Goal: Check status

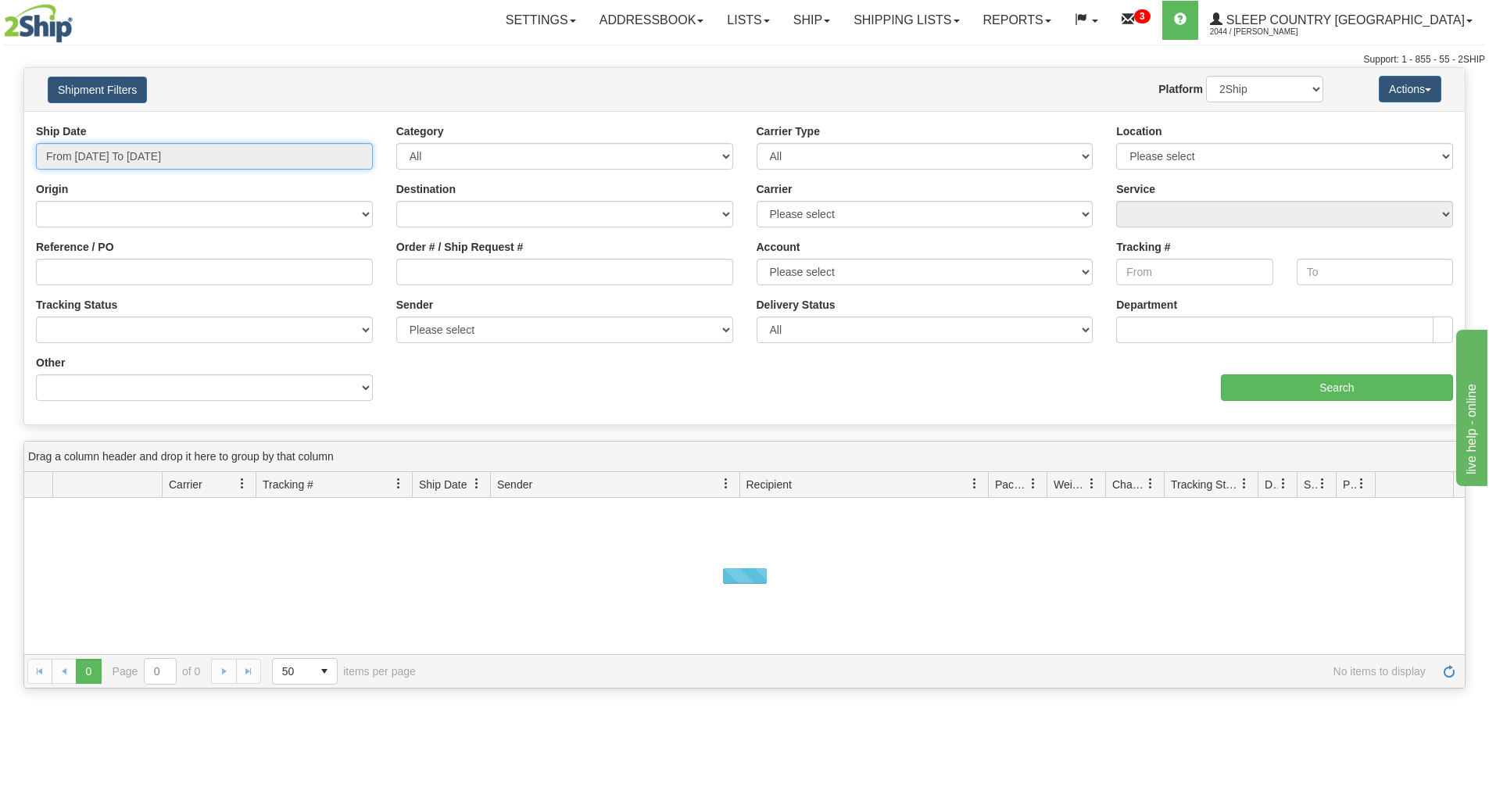
click at [239, 157] on input "From [DATE] To [DATE]" at bounding box center [204, 156] width 337 height 27
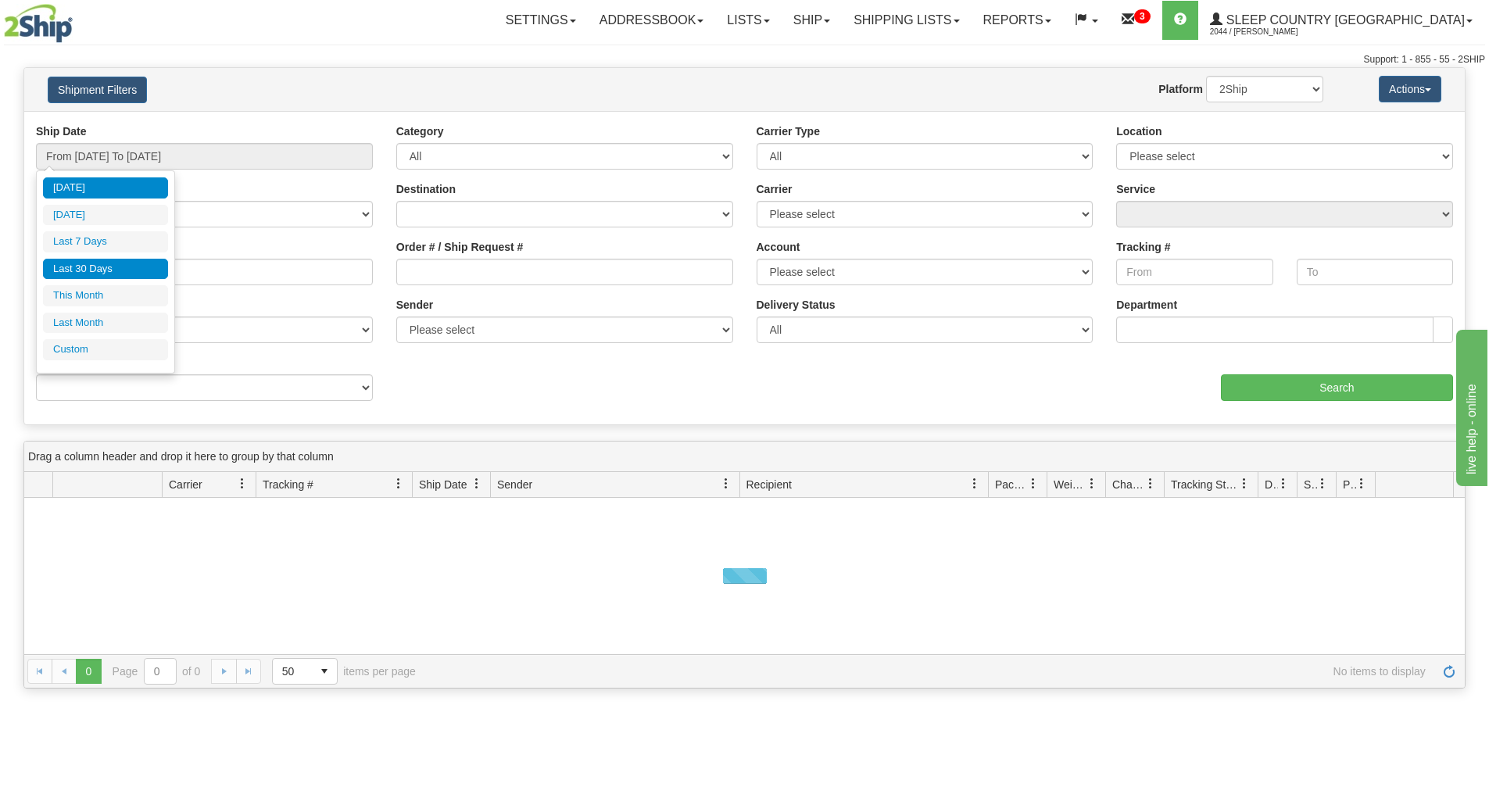
click at [117, 263] on li "Last 30 Days" at bounding box center [105, 268] width 125 height 21
type input "From [DATE] To [DATE]"
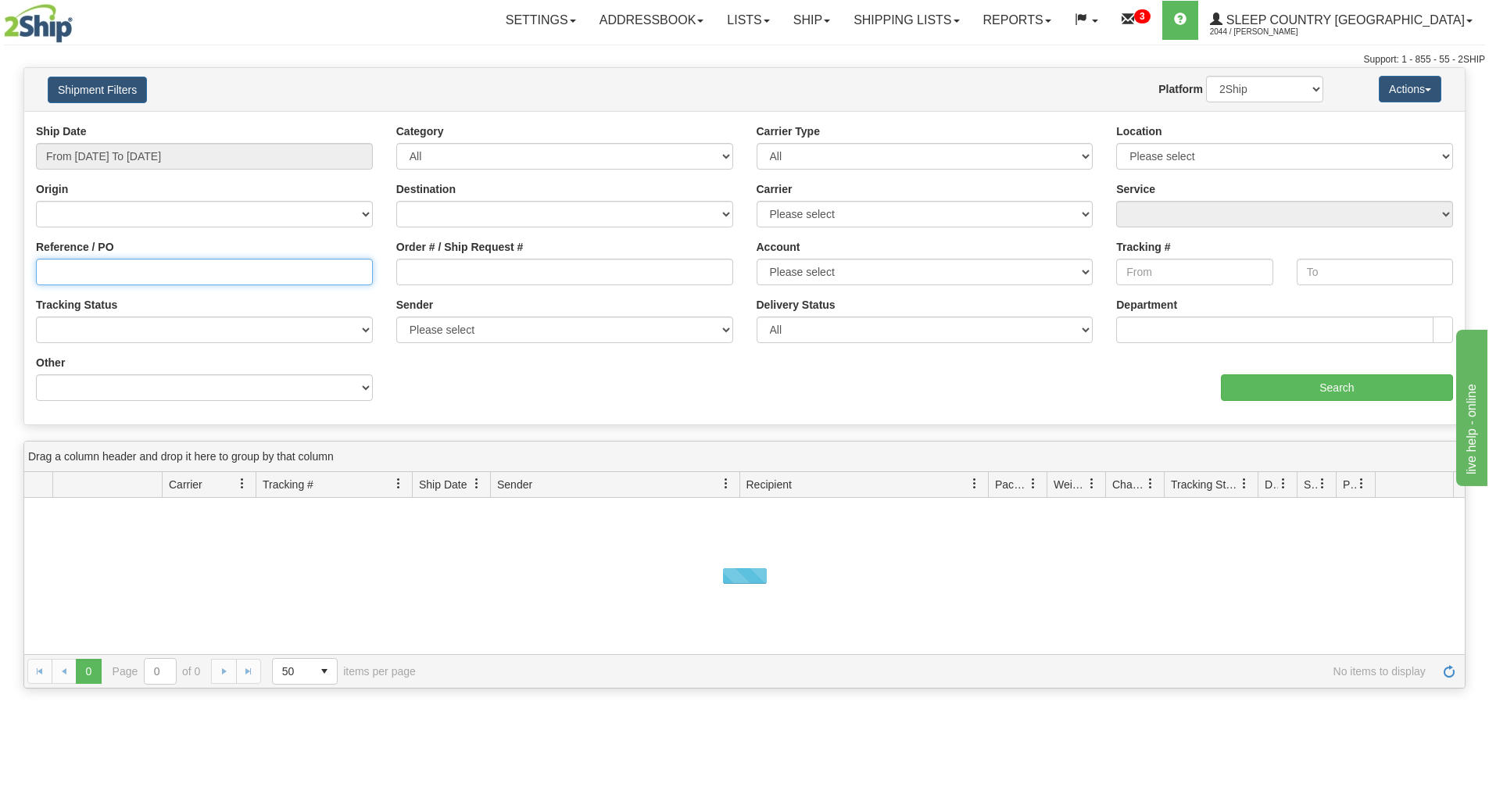
click at [116, 263] on input "Reference / PO" at bounding box center [204, 272] width 337 height 27
paste input "9000H999448"
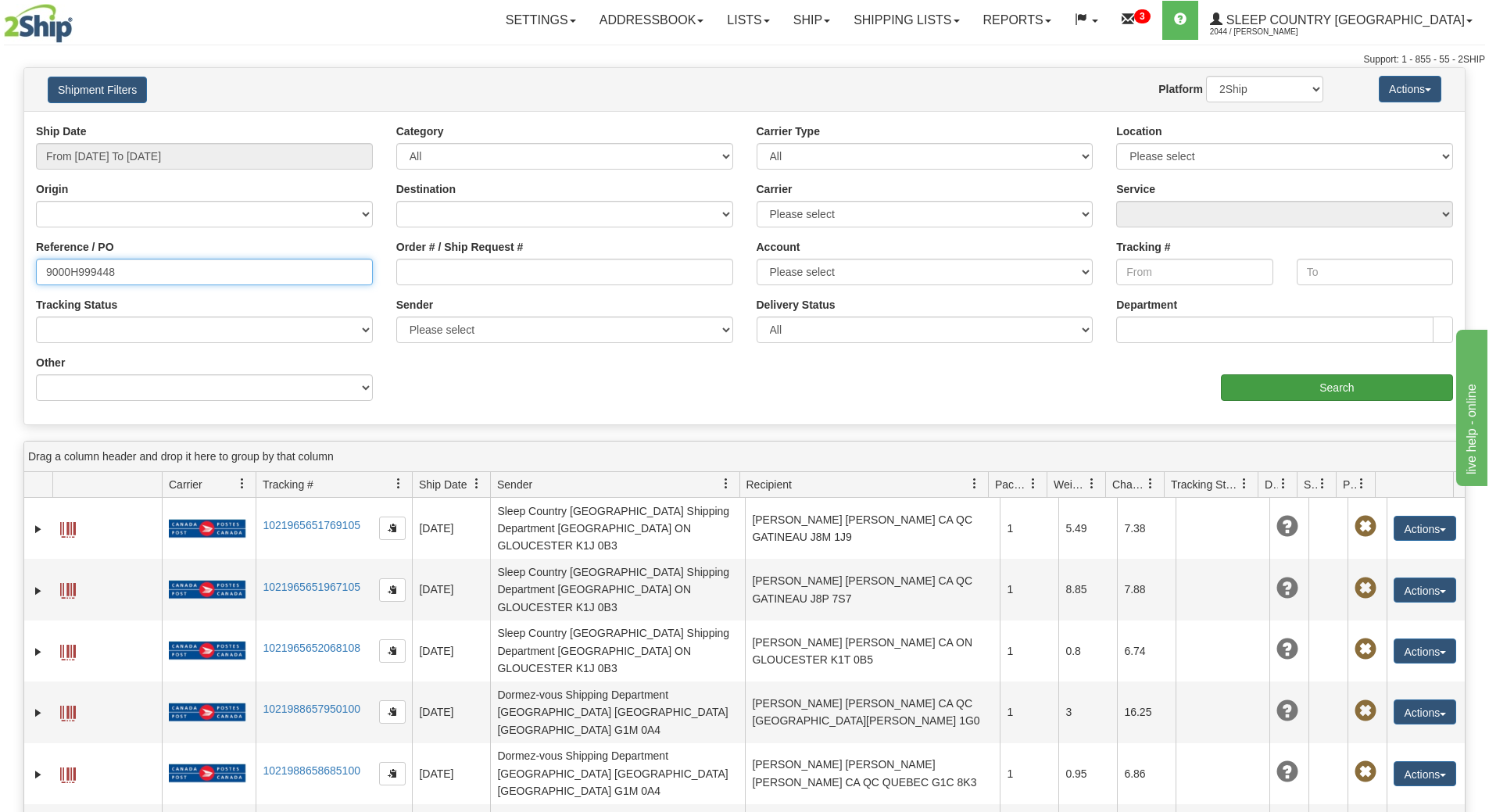
type input "9000H999448"
click at [1306, 398] on input "Search" at bounding box center [1337, 388] width 232 height 27
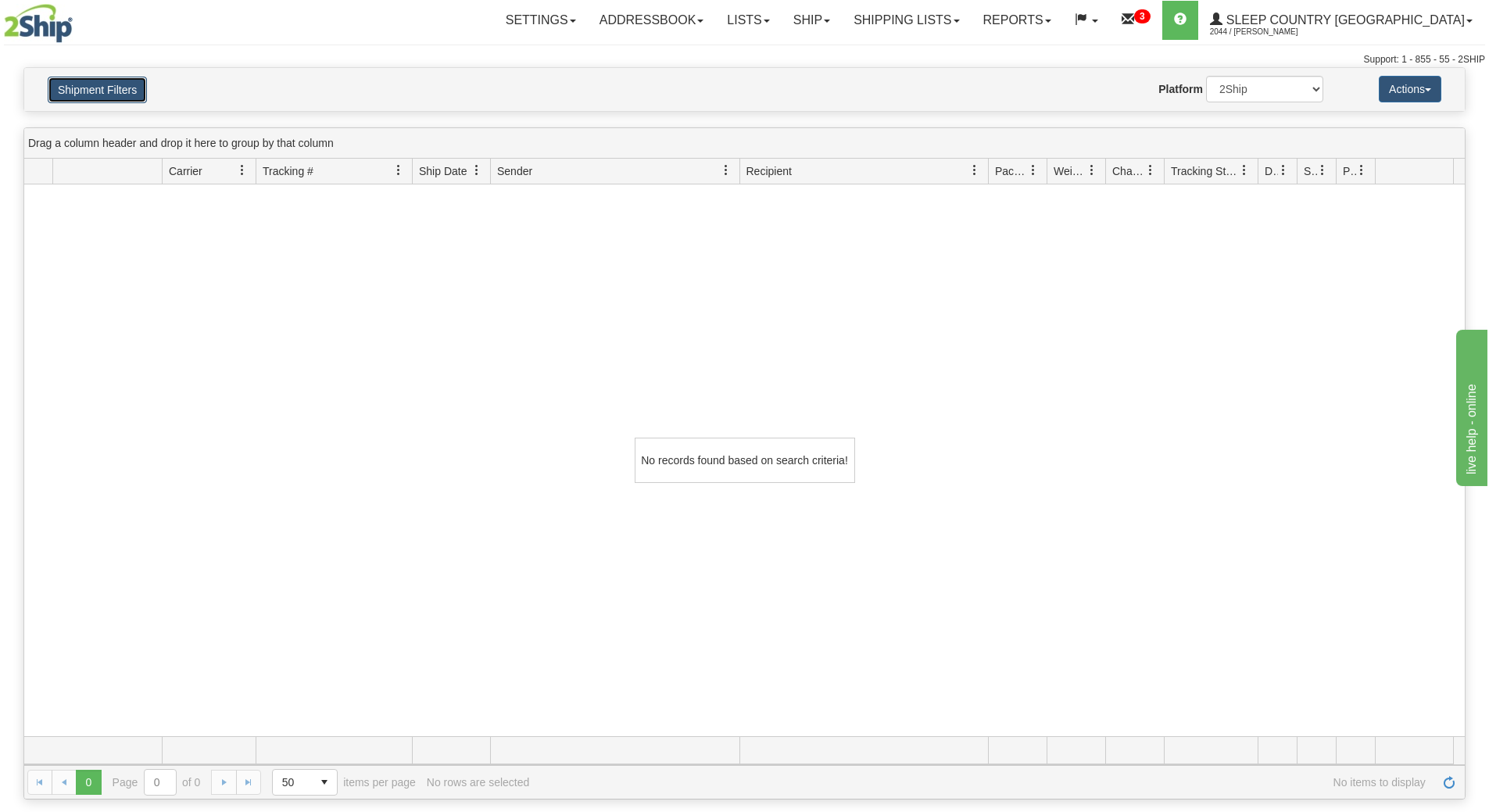
click at [117, 83] on button "Shipment Filters" at bounding box center [97, 90] width 99 height 27
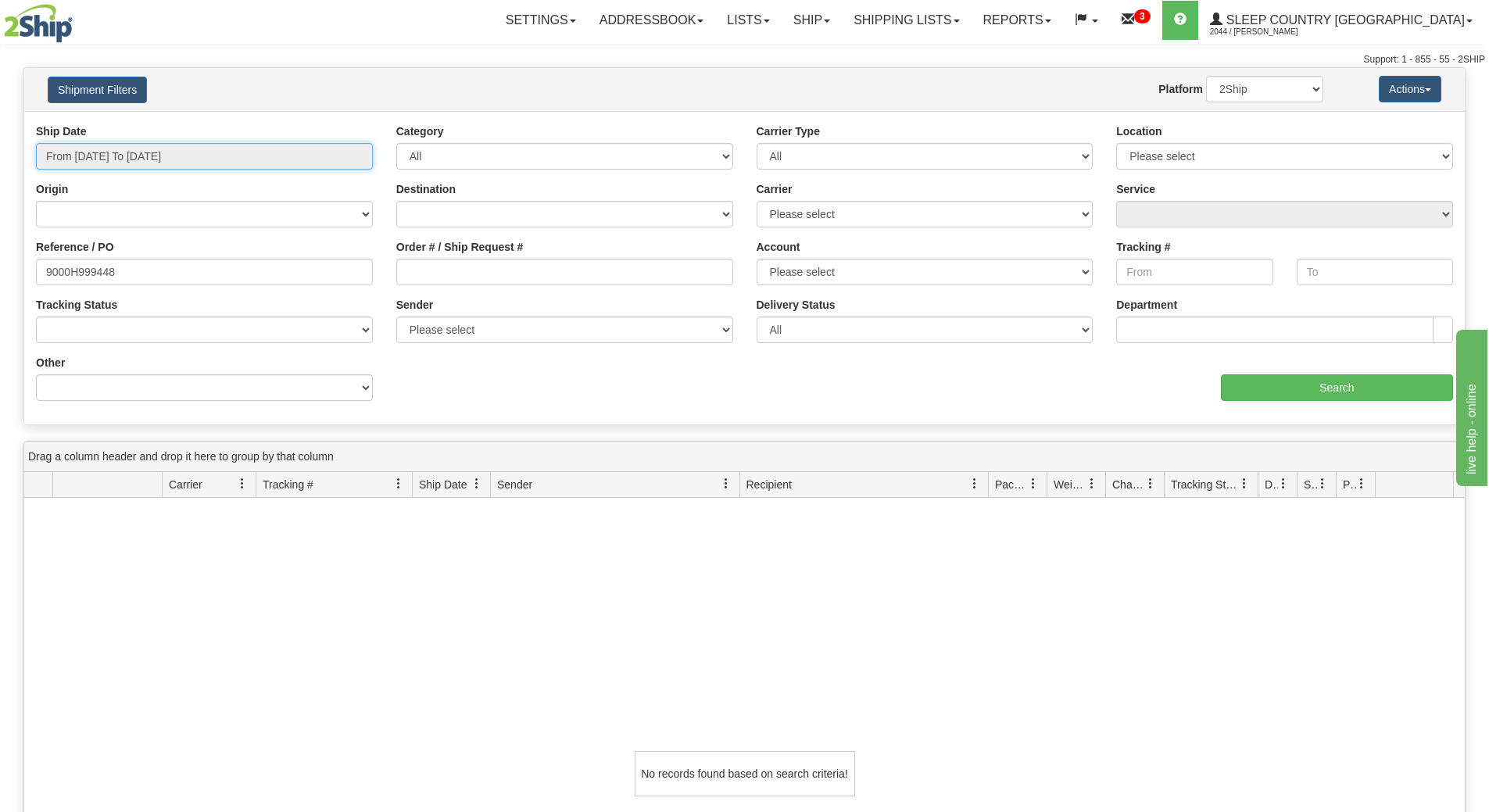
click at [227, 148] on input "From [DATE] To [DATE]" at bounding box center [204, 156] width 337 height 27
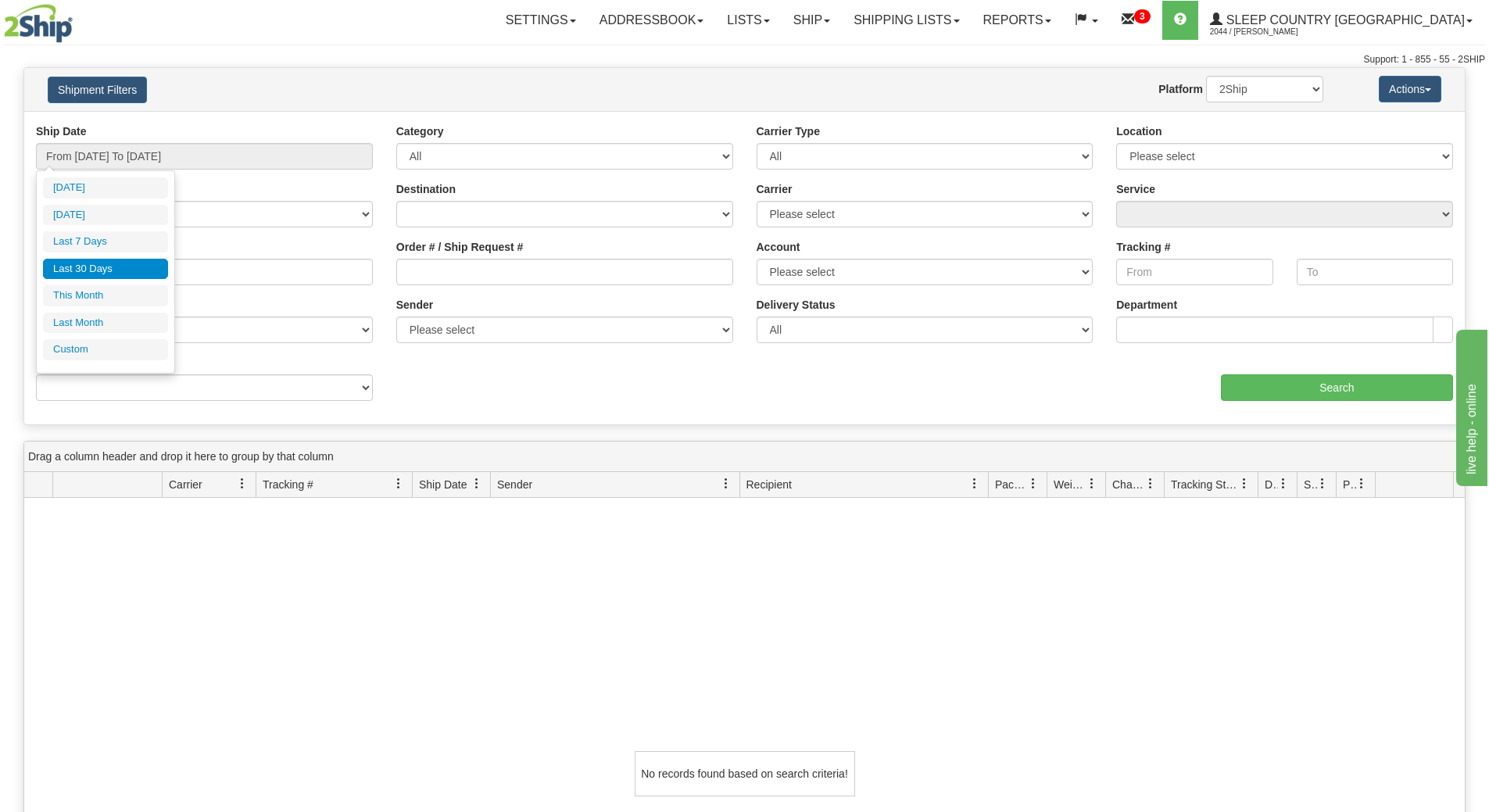
click at [131, 266] on li "Last 30 Days" at bounding box center [105, 268] width 125 height 21
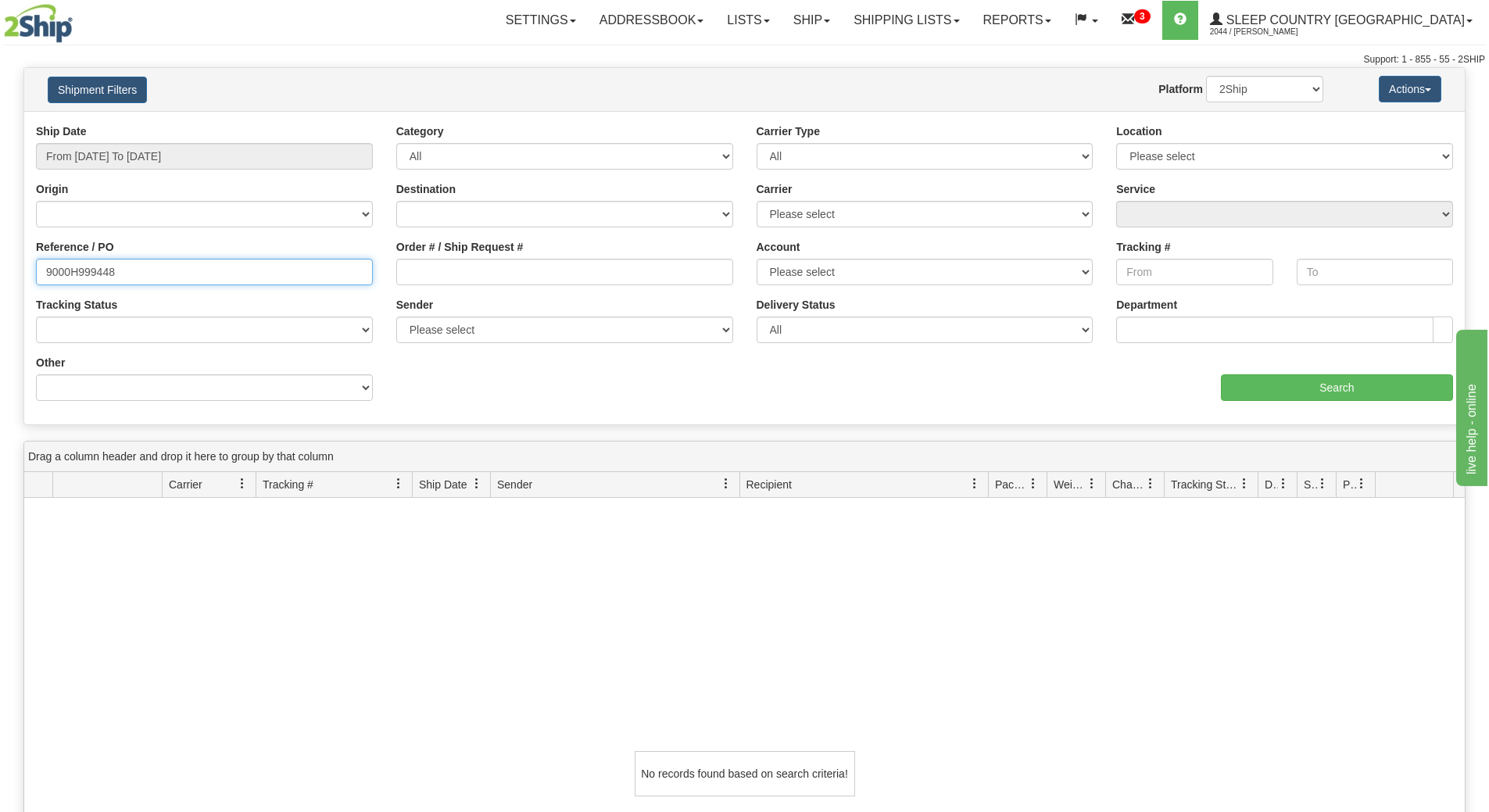
click at [224, 277] on input "9000H999448" at bounding box center [204, 272] width 337 height 27
drag, startPoint x: 959, startPoint y: 47, endPoint x: 960, endPoint y: 16, distance: 31.0
click at [960, 47] on div "Toggle navigation Settings Shipping Preferences Fields Preferences New" at bounding box center [744, 34] width 1489 height 67
click at [963, 16] on link "Shipping lists" at bounding box center [906, 20] width 129 height 39
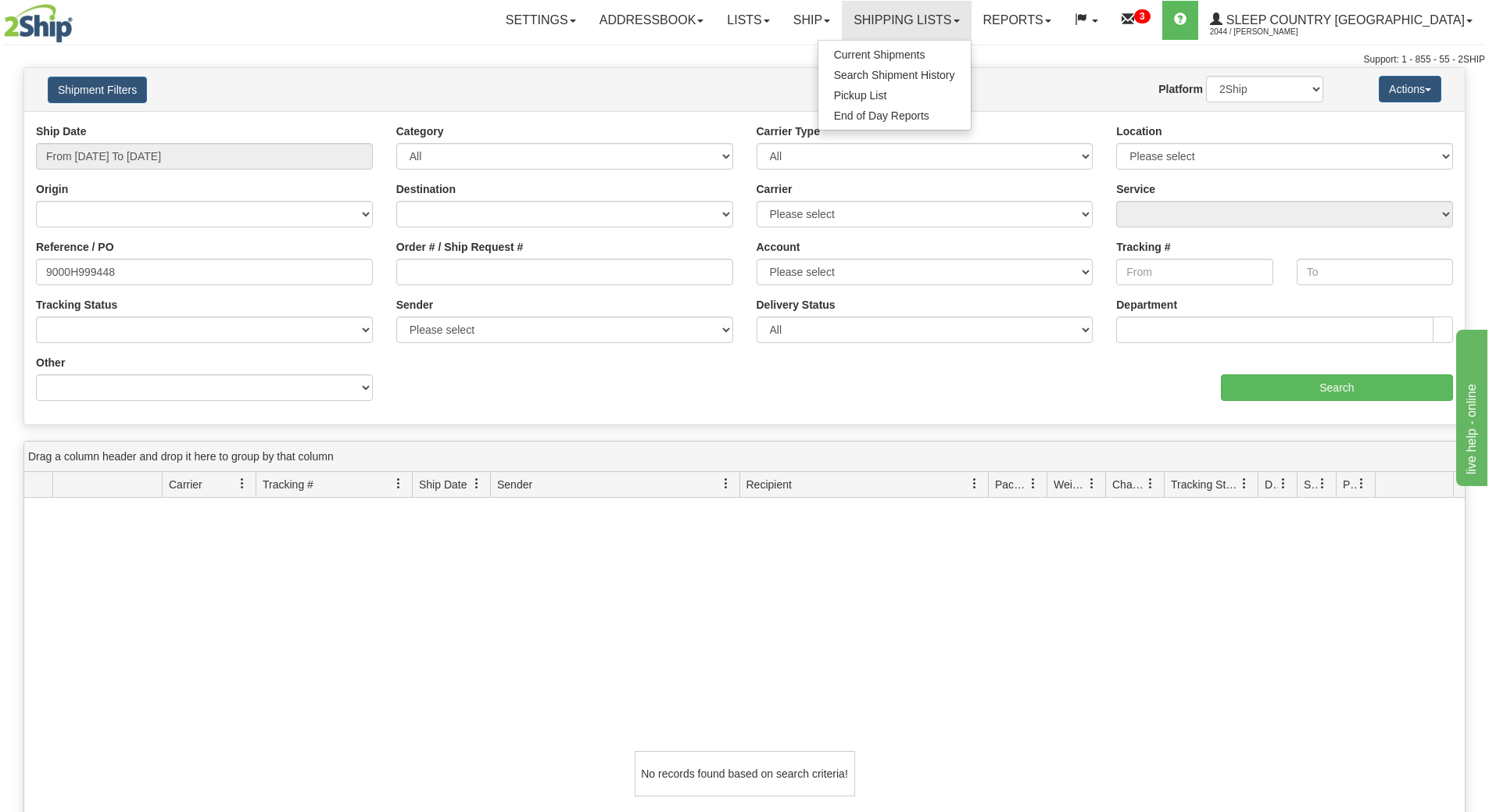
click at [946, 44] on ul "Current Shipments Search Shipment History Pickup List End of Day Reports" at bounding box center [894, 86] width 154 height 91
click at [959, 23] on link "Shipping lists" at bounding box center [906, 20] width 129 height 39
click at [948, 48] on link "Current Shipments" at bounding box center [895, 55] width 153 height 20
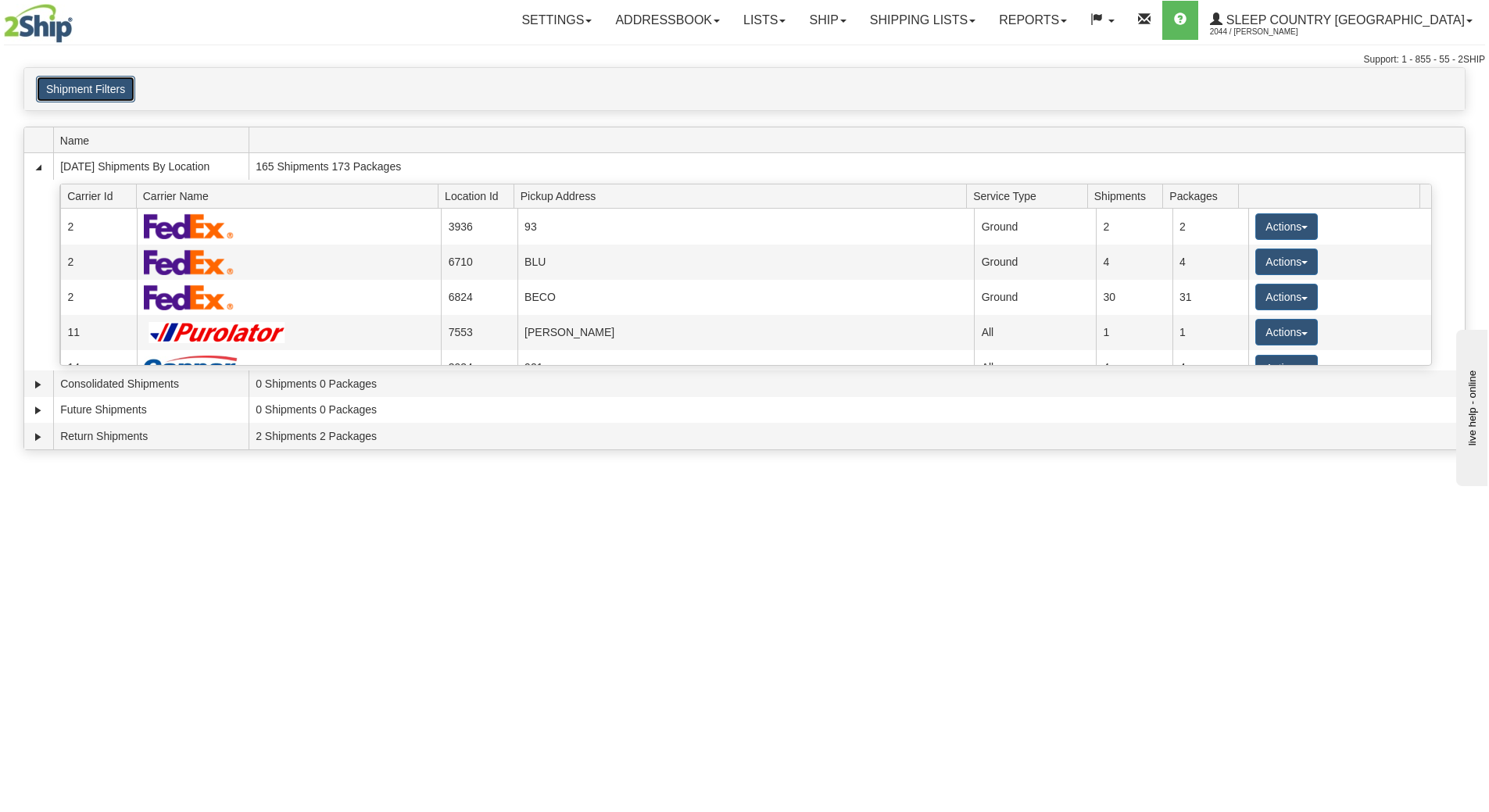
click at [101, 77] on button "Shipment Filters" at bounding box center [86, 89] width 99 height 27
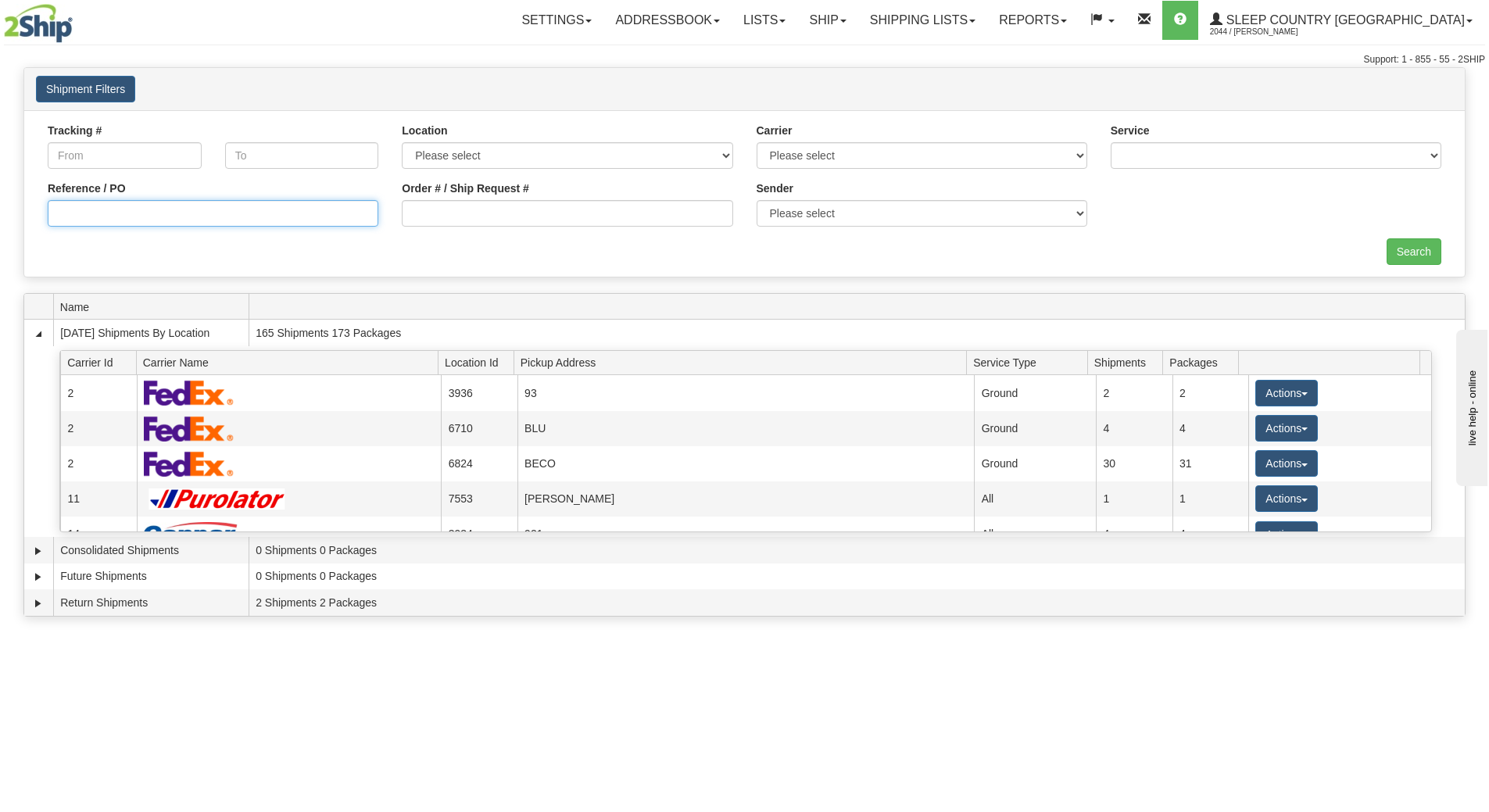
click at [91, 214] on input "Reference / PO" at bounding box center [213, 213] width 331 height 27
paste input "9000H999448"
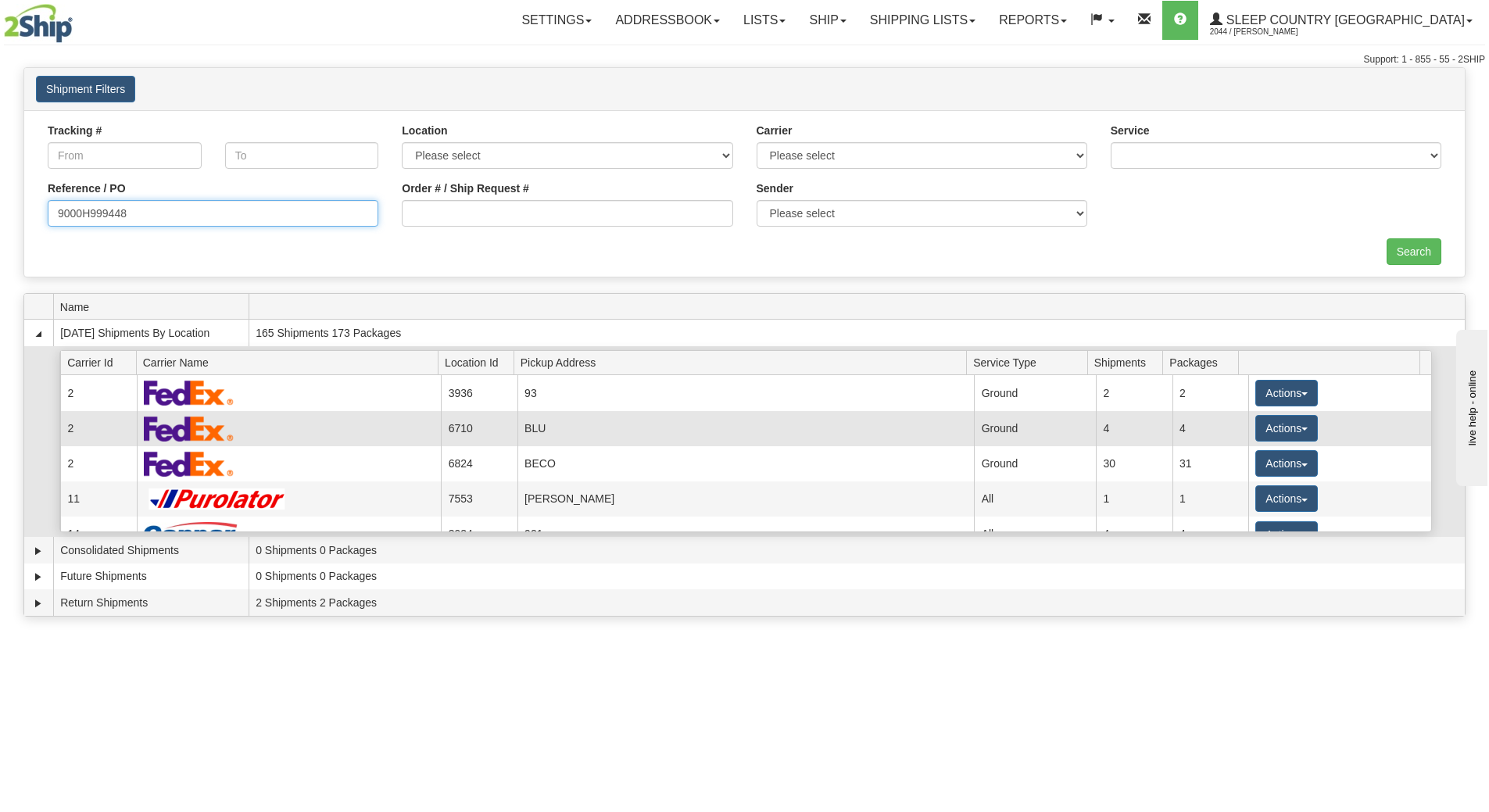
type input "9000H999448"
click at [1399, 252] on input "Search" at bounding box center [1413, 252] width 55 height 27
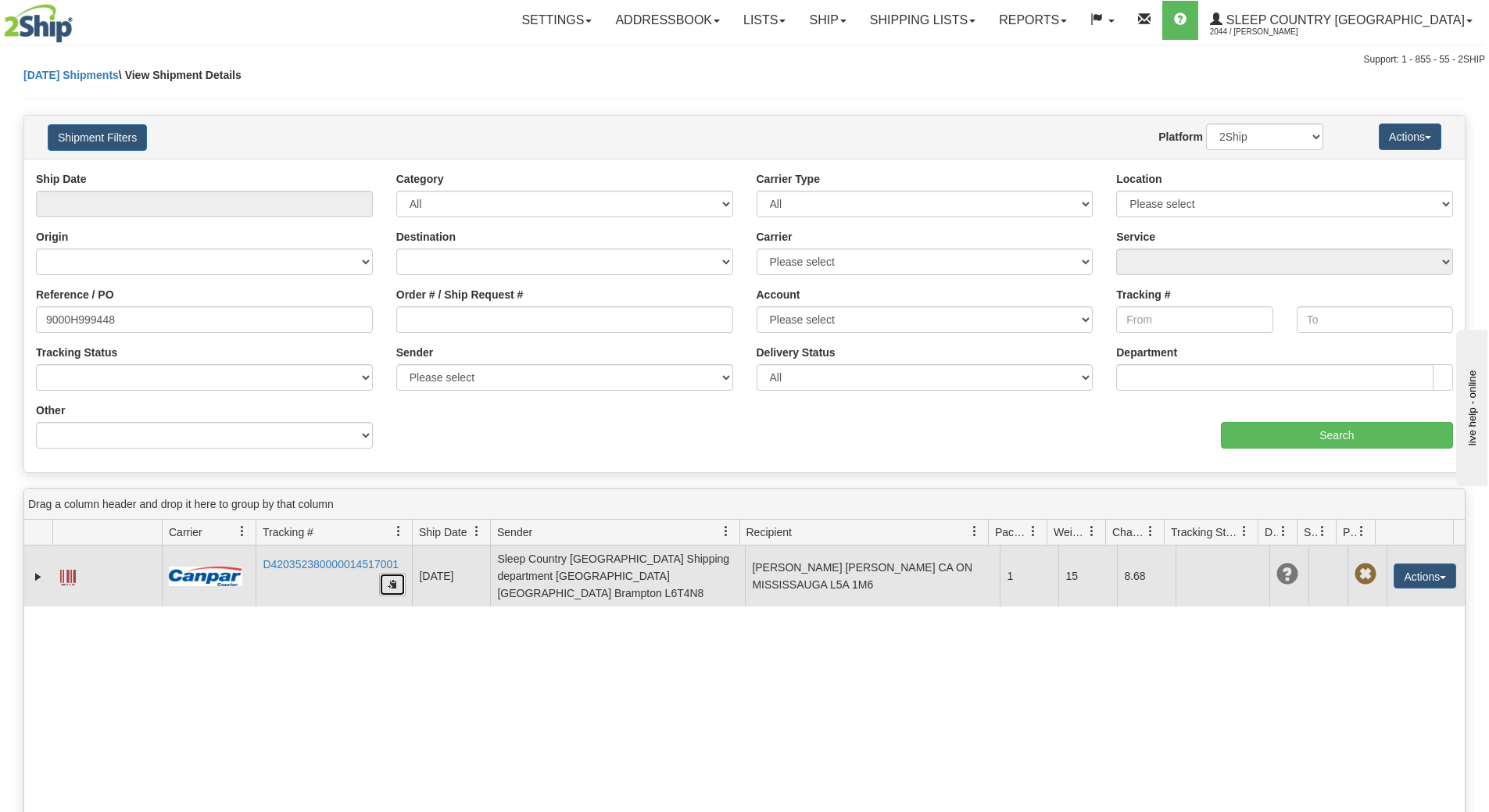
click at [393, 584] on button "button" at bounding box center [393, 585] width 27 height 23
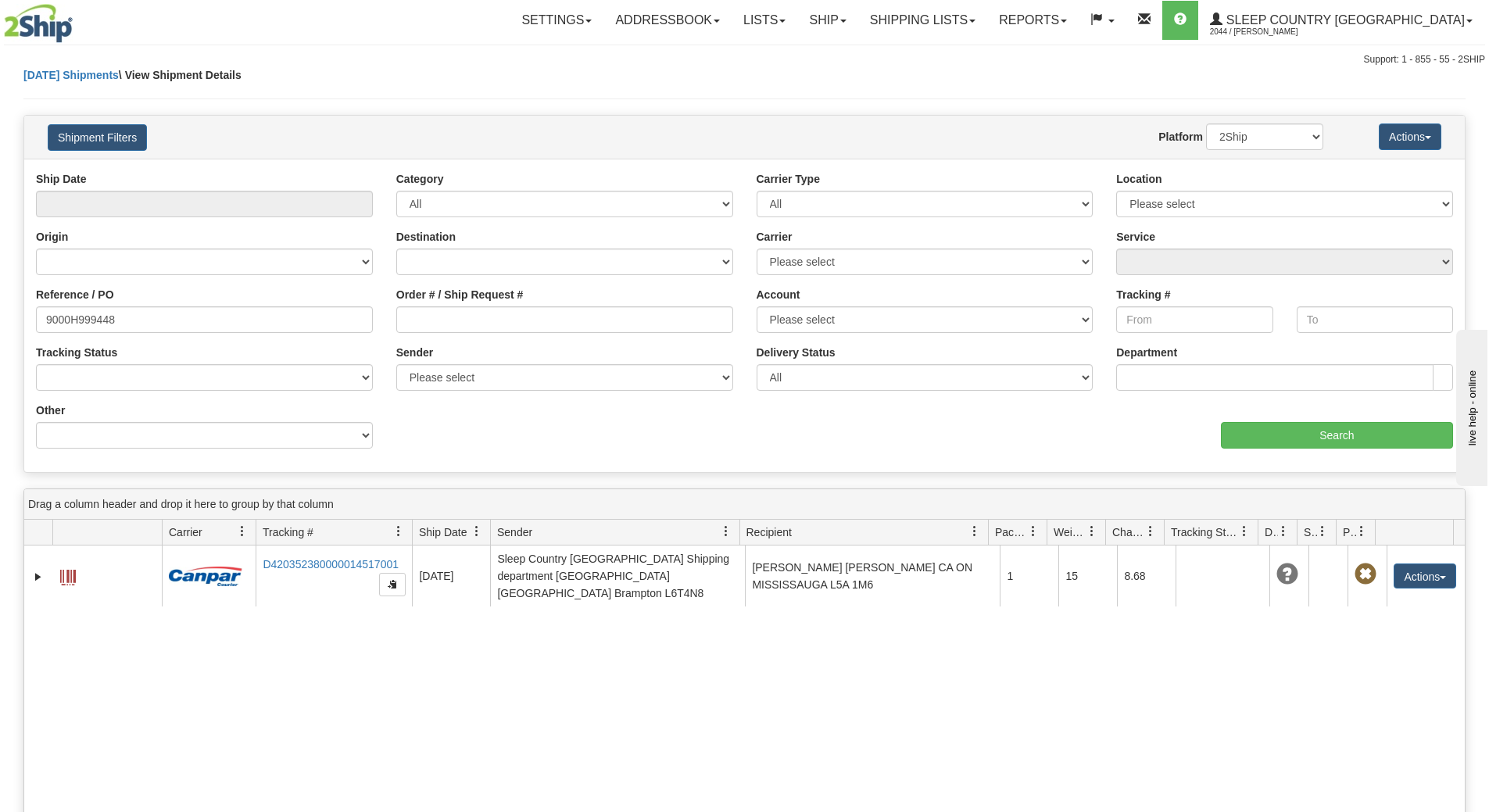
click at [479, 774] on div "31474492 2044 D420352380000014517001 08/18/2025 08/18/2025 07:57:35 AM Sleep Co…" at bounding box center [744, 797] width 1441 height 504
